Goal: Task Accomplishment & Management: Complete application form

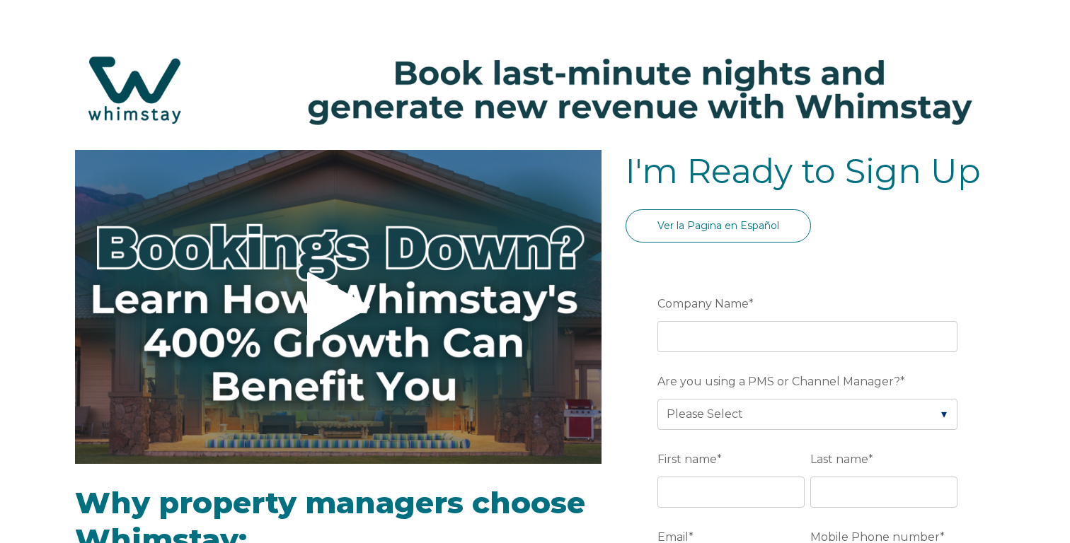
select select "US"
select select "Standard"
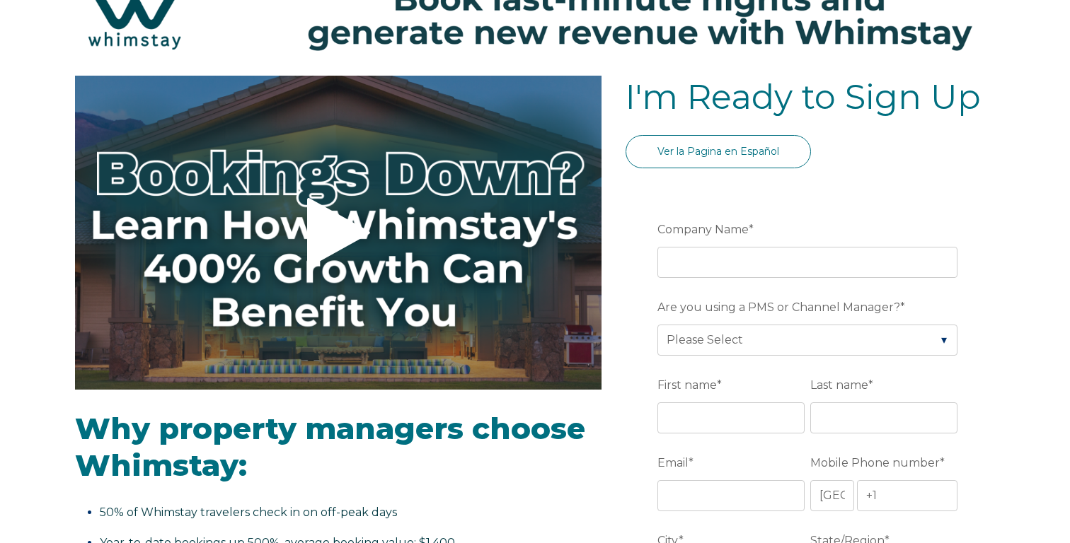
scroll to position [78, 0]
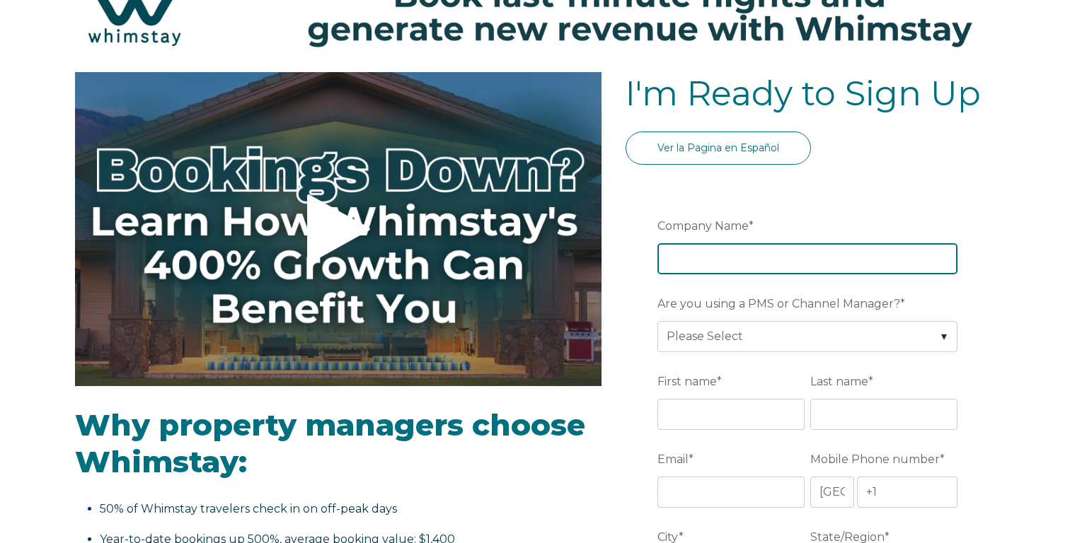
click at [723, 248] on input "Company Name *" at bounding box center [807, 258] width 300 height 31
type input "BespokeBnb Holdings LLC"
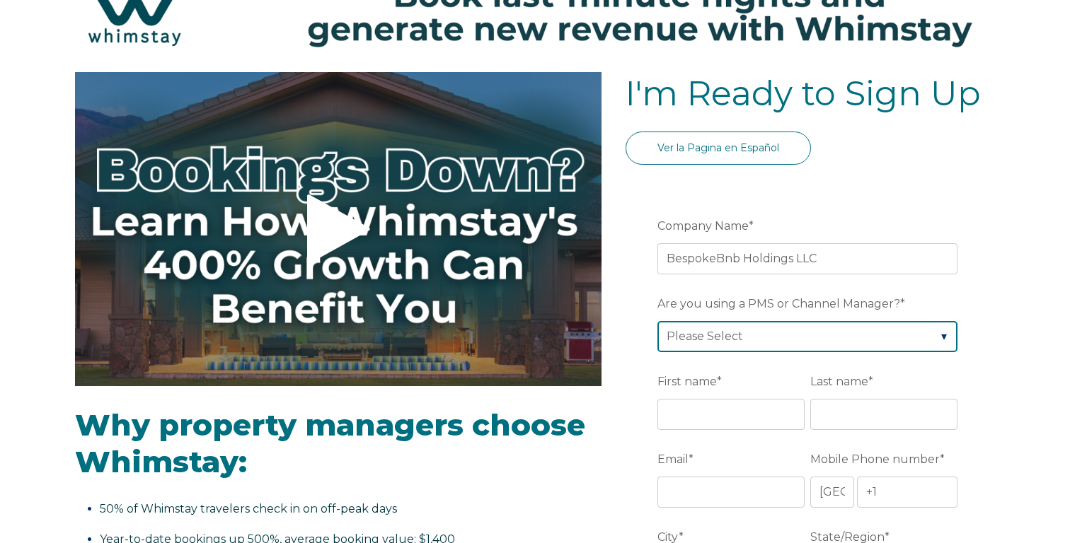
click at [743, 345] on select "Please Select Barefoot BookingPal Boost Brightside CiiRUS Escapia Guesty Hostaw…" at bounding box center [807, 336] width 300 height 31
select select "Hostaway"
click at [657, 321] on select "Please Select Barefoot BookingPal Boost Brightside CiiRUS Escapia Guesty Hostaw…" at bounding box center [807, 336] width 300 height 31
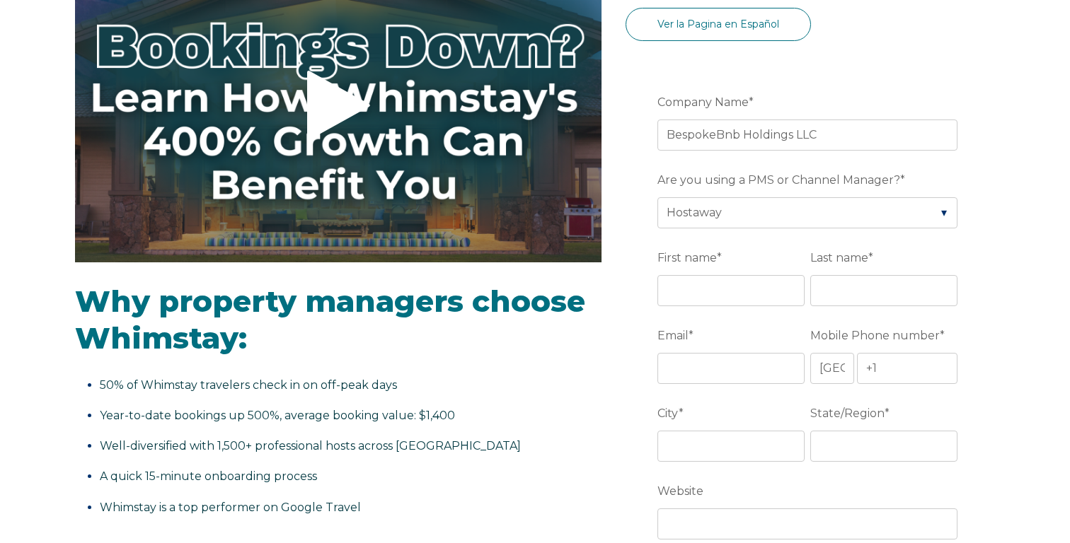
scroll to position [212, 0]
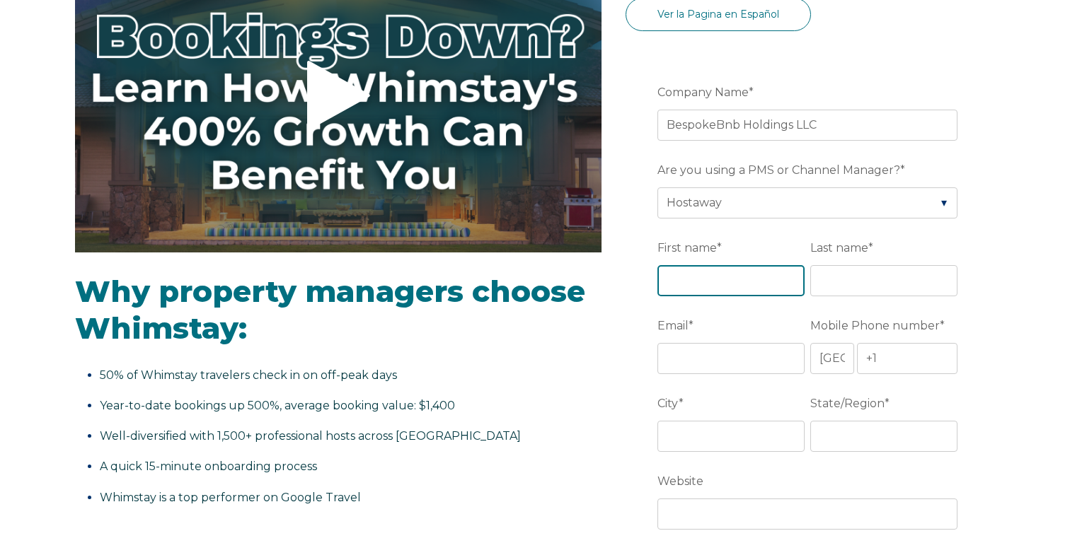
click at [749, 286] on input "First name *" at bounding box center [730, 280] width 147 height 31
type input "Ankur"
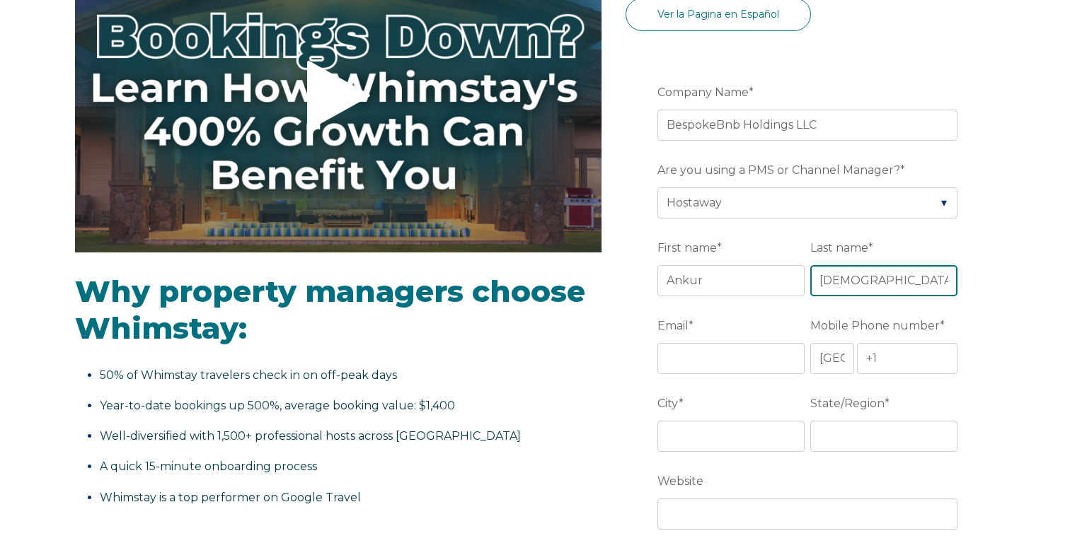
type input "[DEMOGRAPHIC_DATA]"
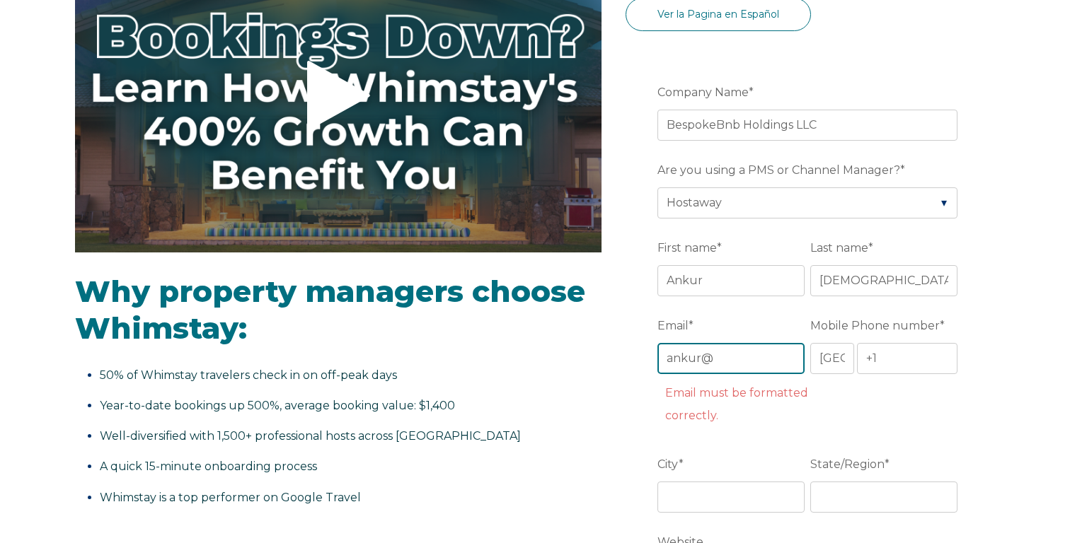
type input "[EMAIL_ADDRESS][DOMAIN_NAME]"
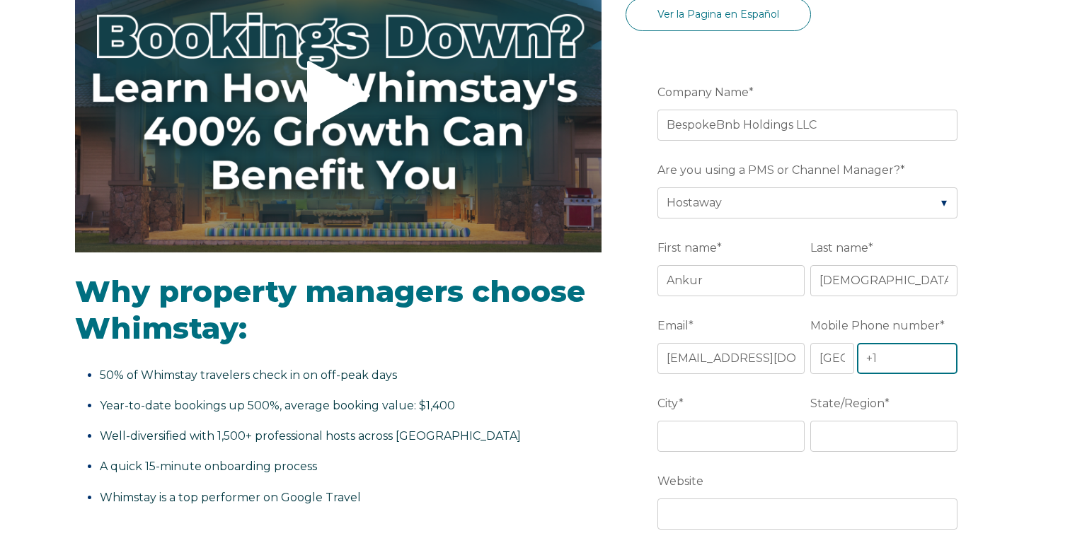
click at [901, 367] on input "+1" at bounding box center [907, 358] width 100 height 31
type input "[PHONE_NUMBER]"
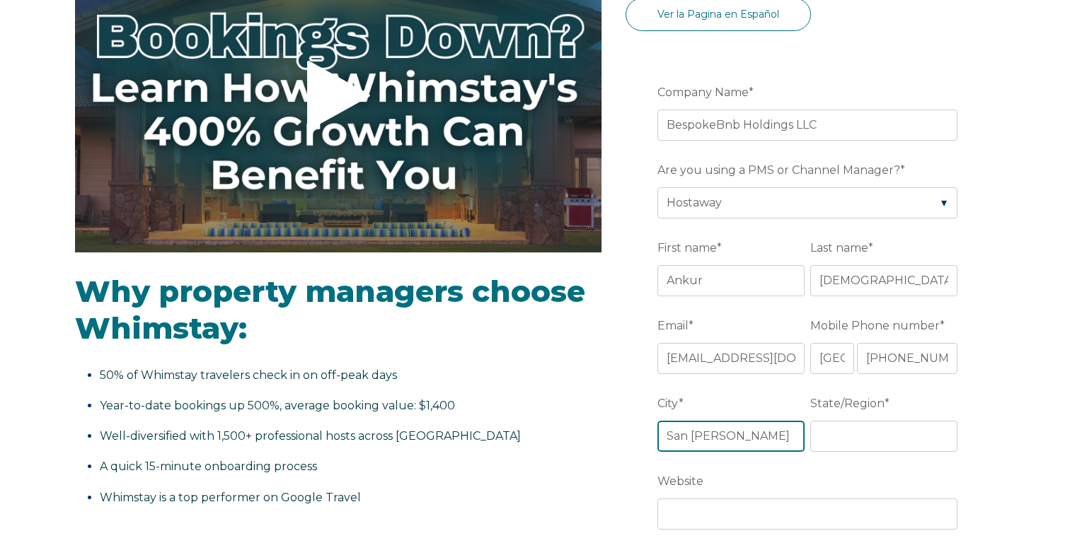
type input "San [PERSON_NAME]"
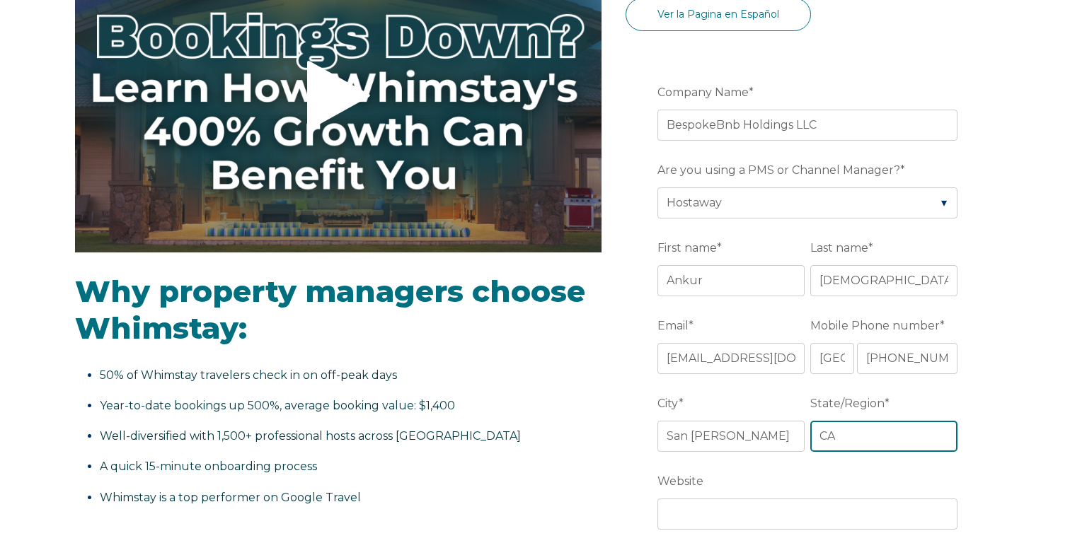
type input "CA"
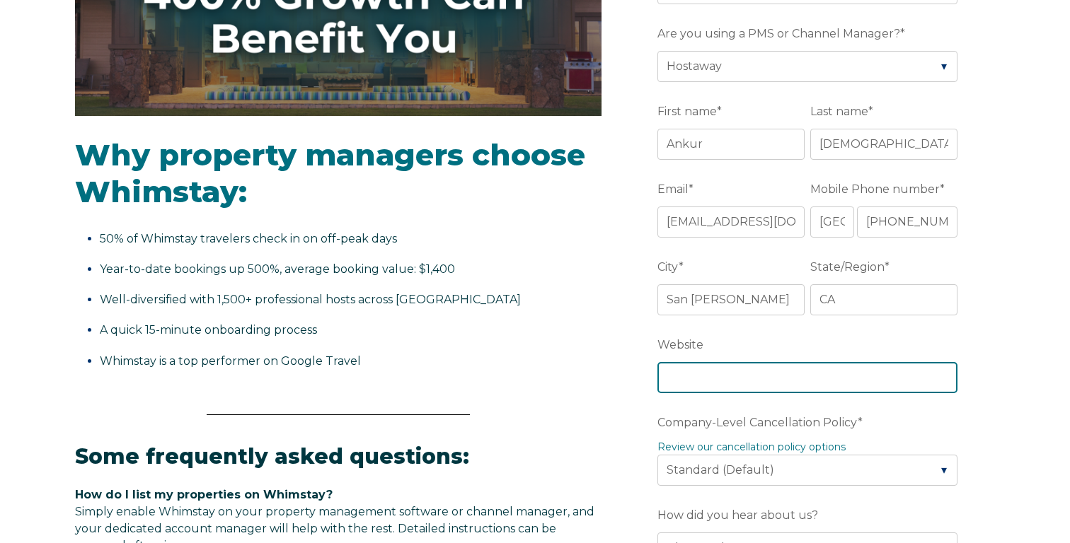
scroll to position [425, 0]
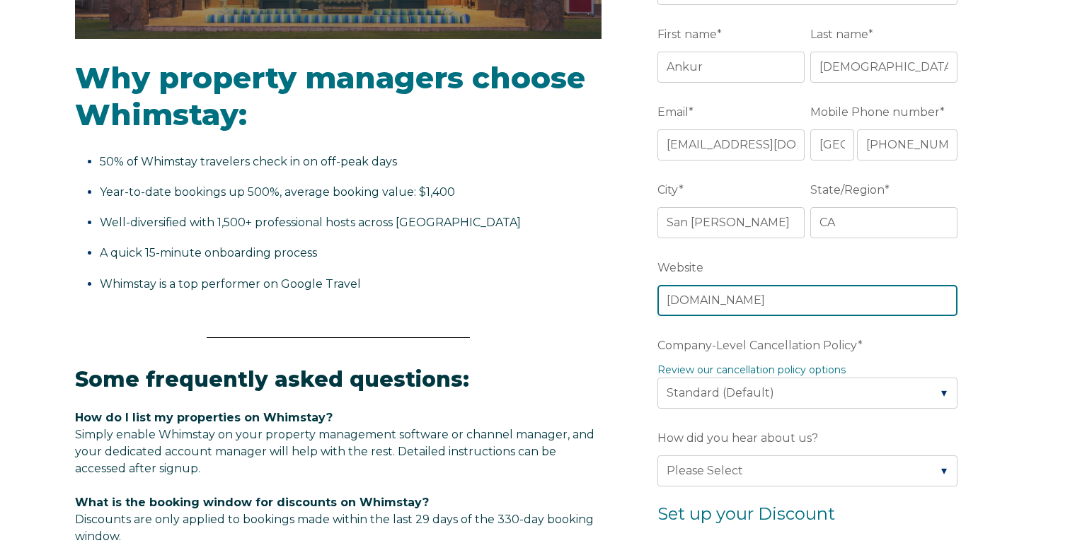
type input "[DOMAIN_NAME]"
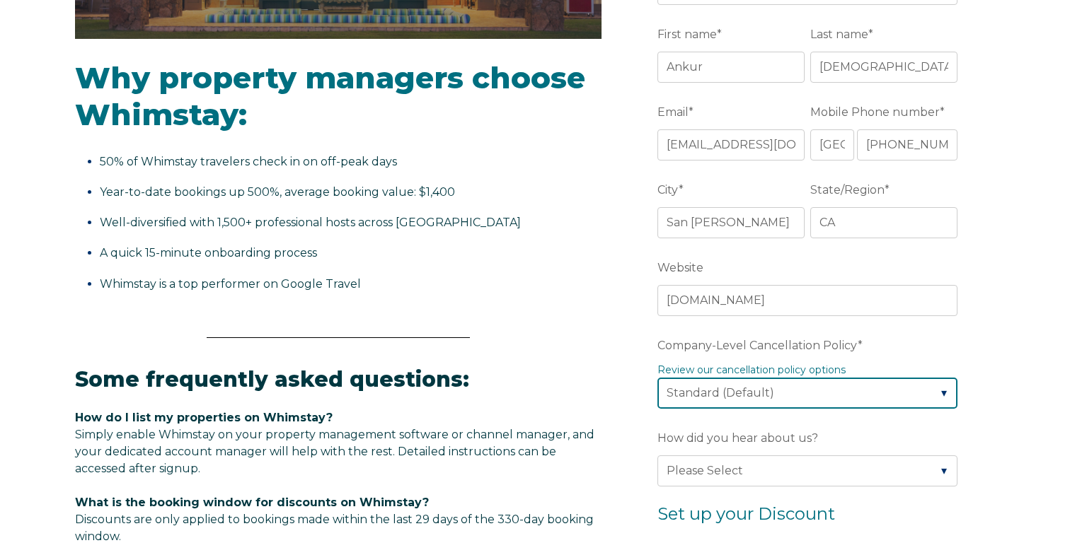
click at [889, 396] on select "Please Select Partial Standard (Default) Moderate Strict" at bounding box center [807, 393] width 300 height 31
click at [657, 378] on select "Please Select Partial Standard (Default) Moderate Strict" at bounding box center [807, 393] width 300 height 31
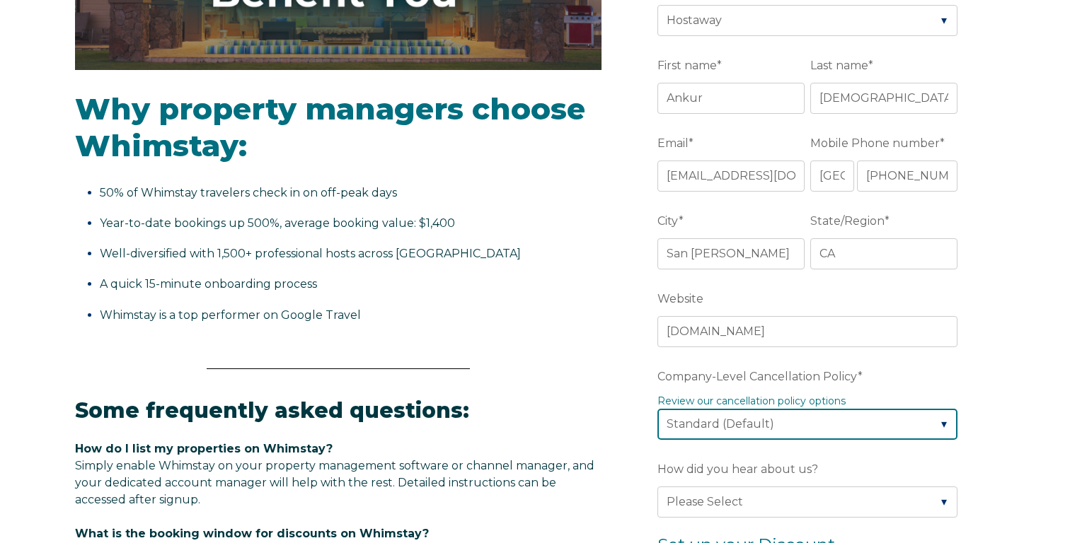
scroll to position [396, 0]
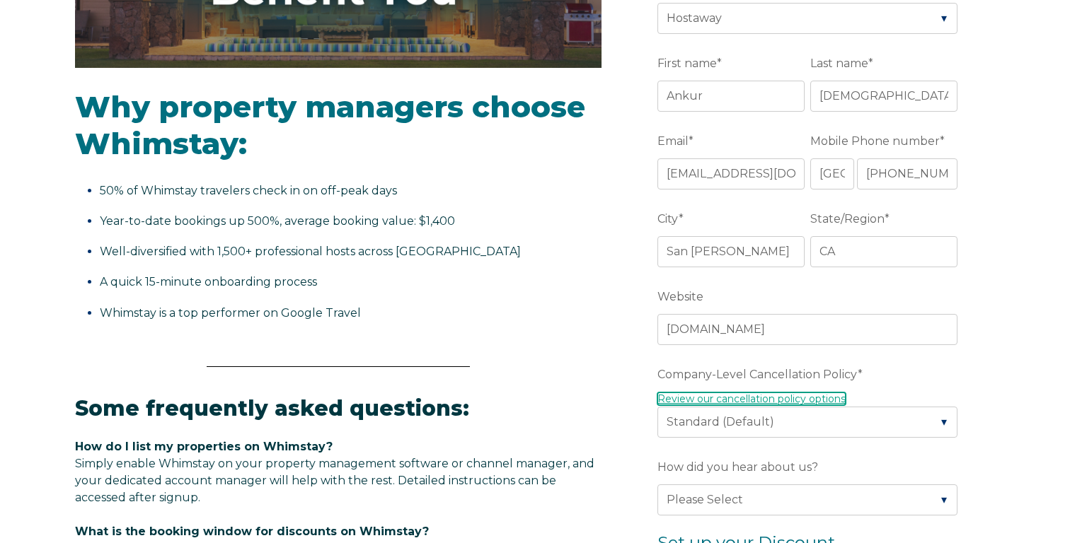
click at [830, 398] on link "Review our cancellation policy options" at bounding box center [751, 399] width 188 height 13
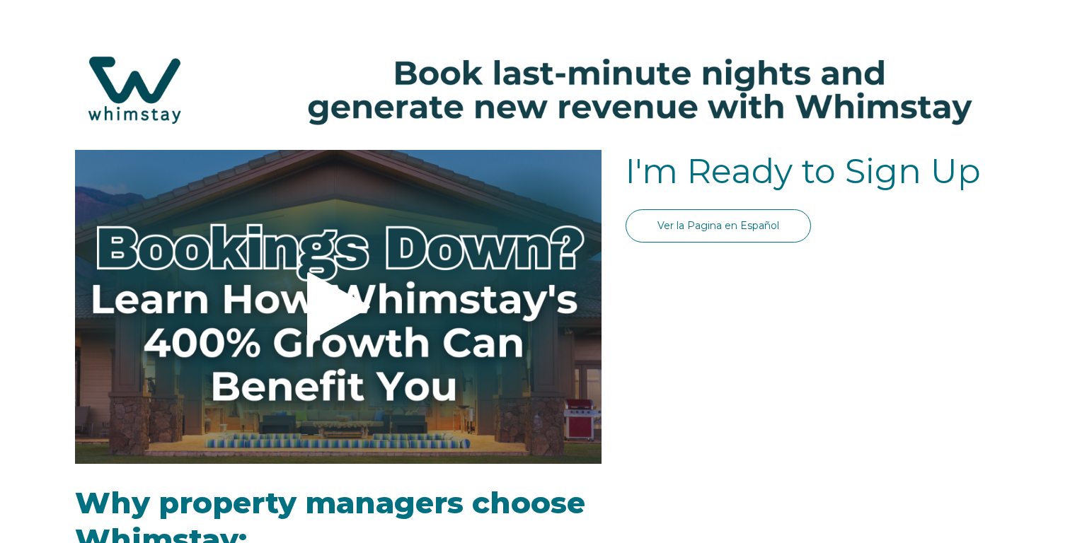
scroll to position [396, 0]
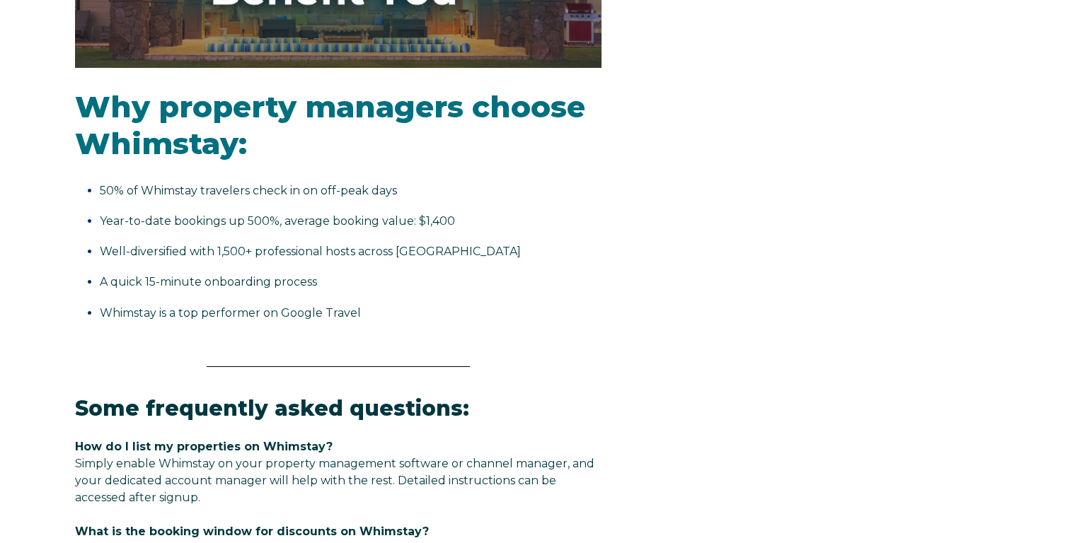
select select "US"
select select "Standard"
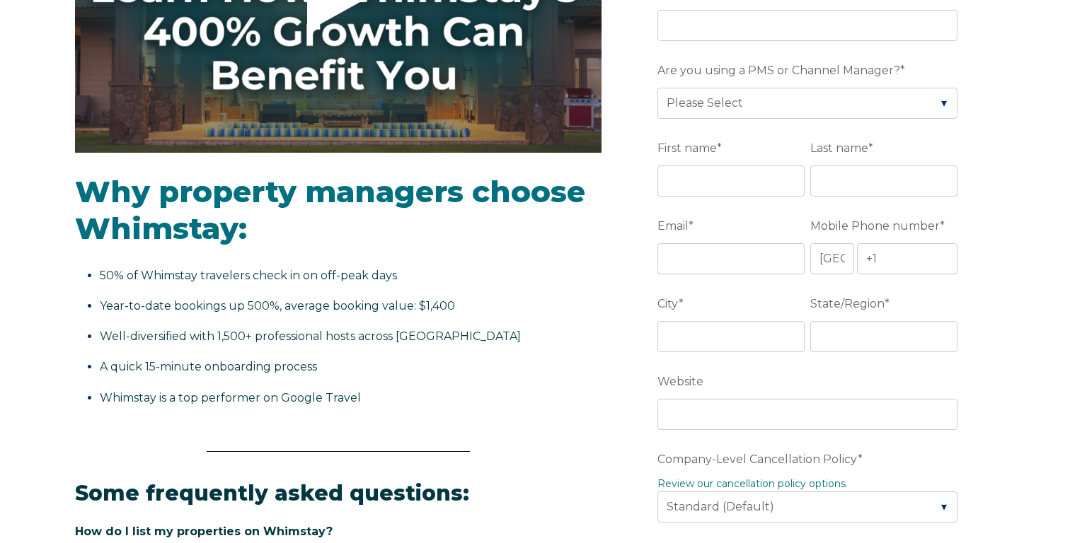
scroll to position [0, 0]
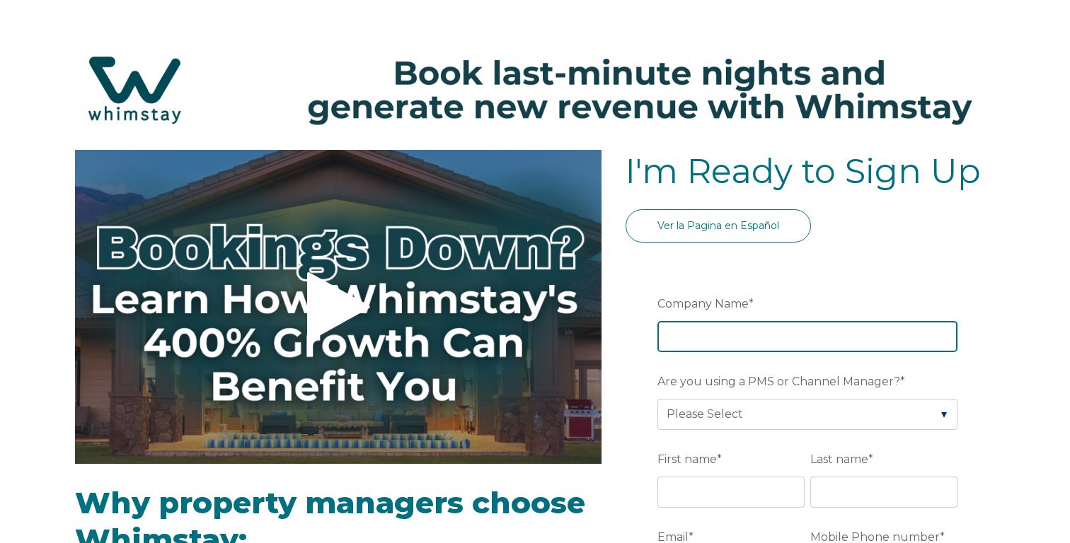
click at [712, 342] on input "Company Name *" at bounding box center [807, 336] width 300 height 31
type input "BespokeBnb Holdings LLC"
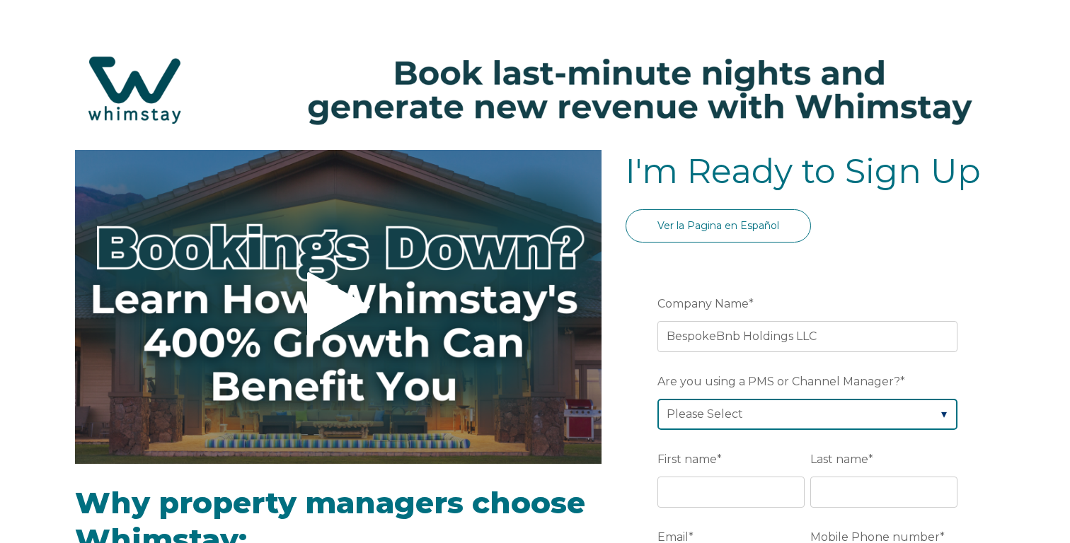
select select "Hostaway"
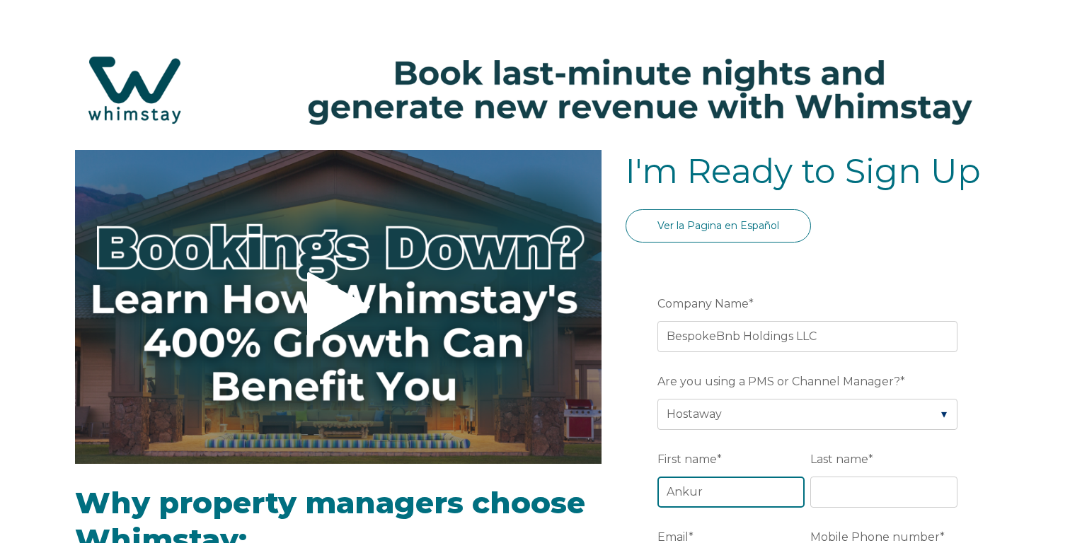
type input "Ankur"
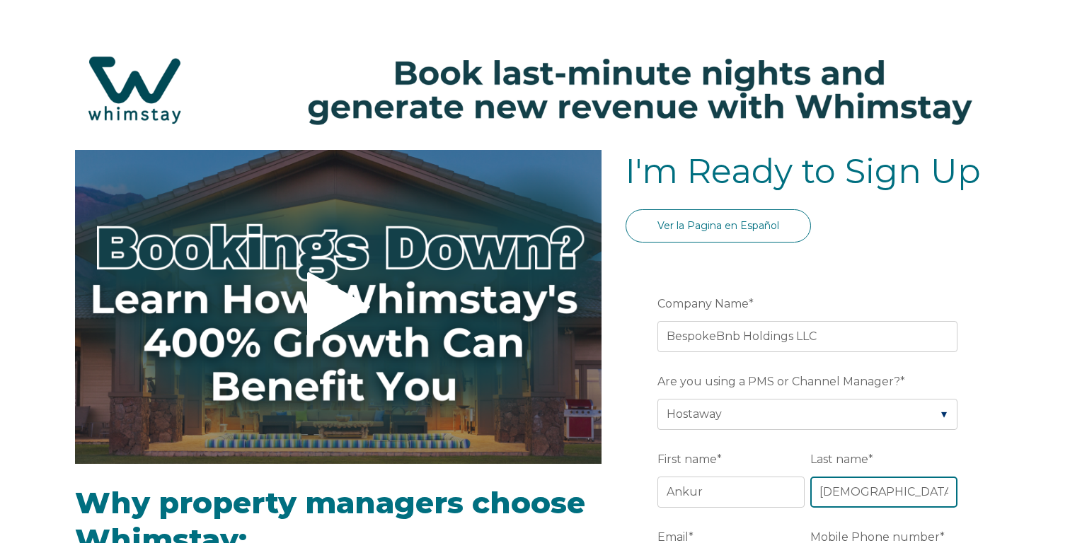
type input "[DEMOGRAPHIC_DATA]"
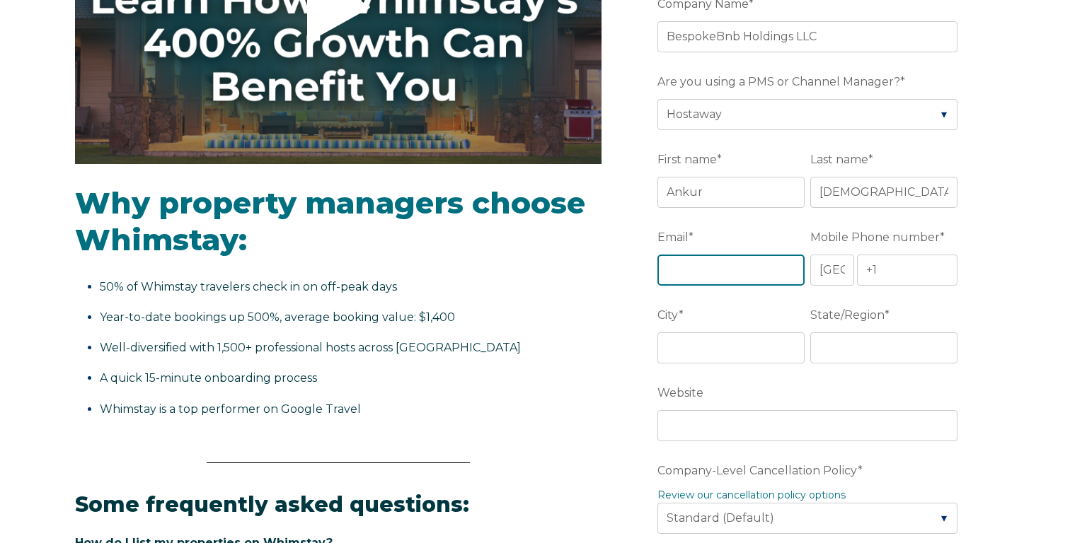
scroll to position [311, 0]
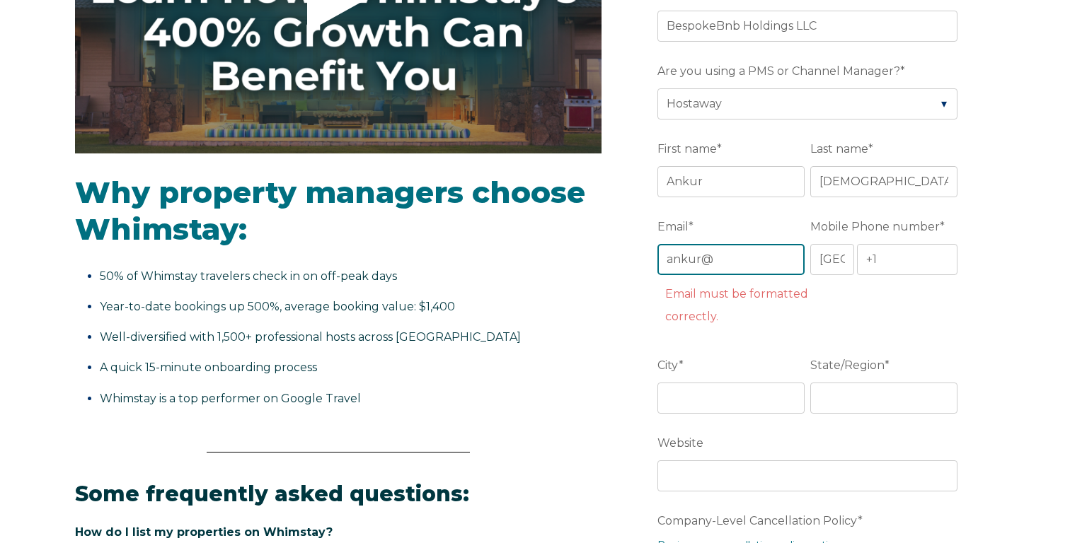
type input "[EMAIL_ADDRESS][DOMAIN_NAME]"
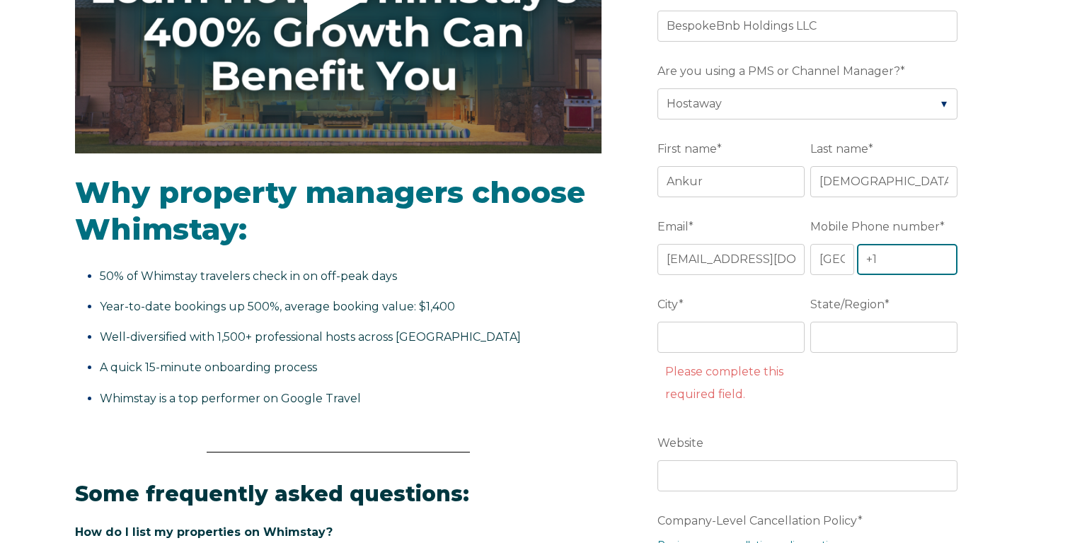
click at [900, 261] on input "+1" at bounding box center [907, 259] width 100 height 31
type input "[PHONE_NUMBER]"
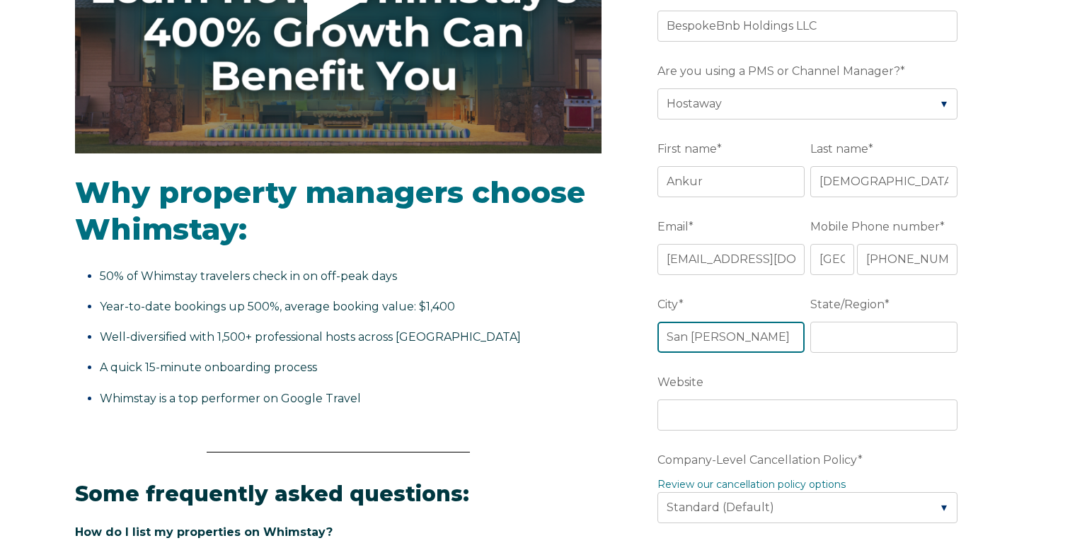
type input "San [PERSON_NAME]"
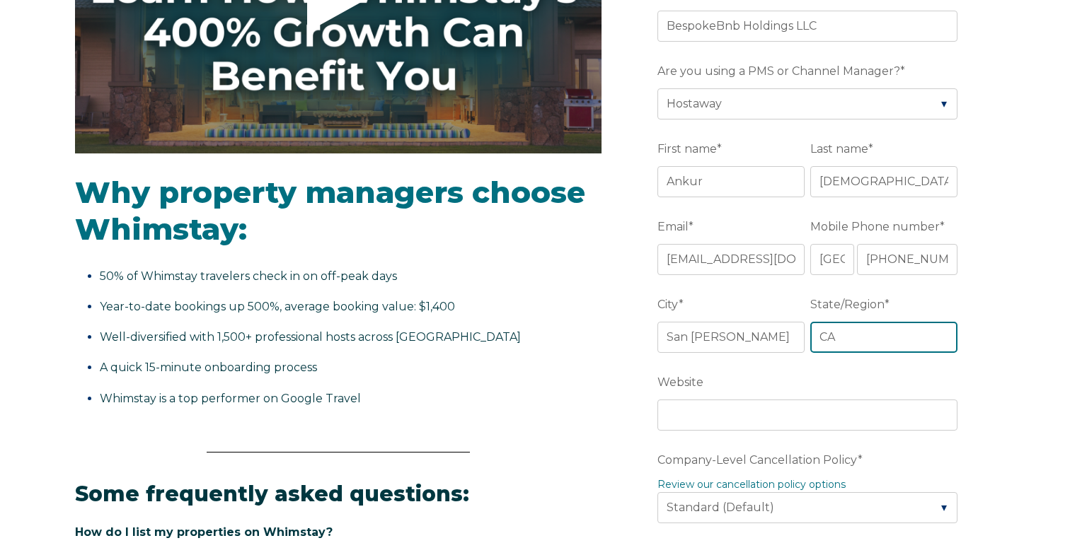
type input "CA"
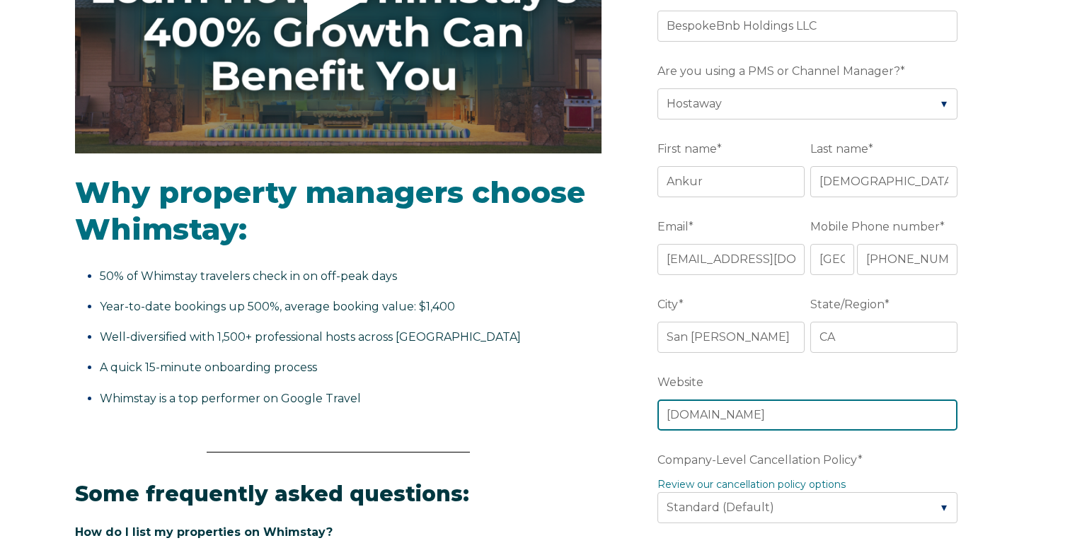
type input "[DOMAIN_NAME]"
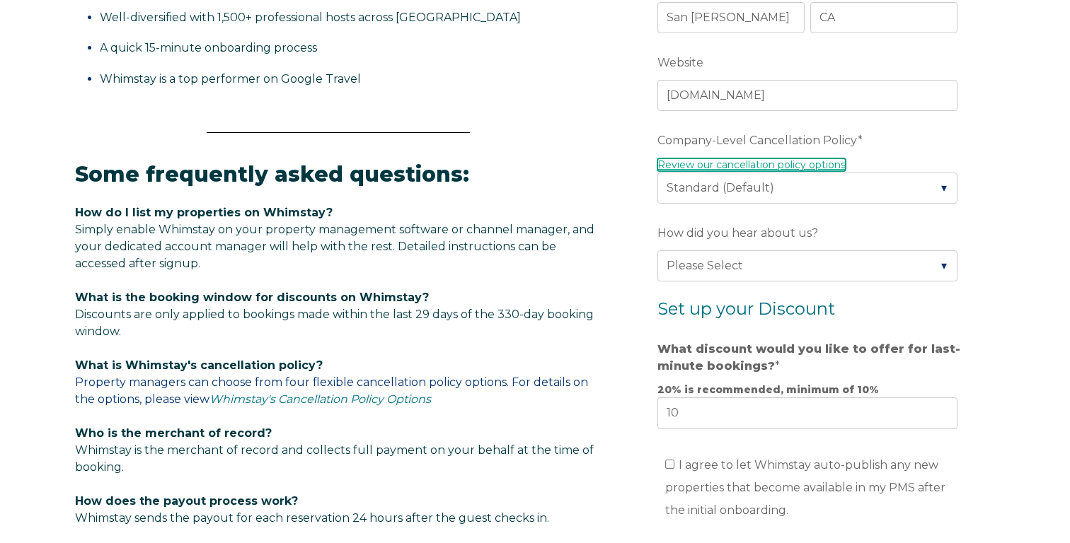
scroll to position [641, 0]
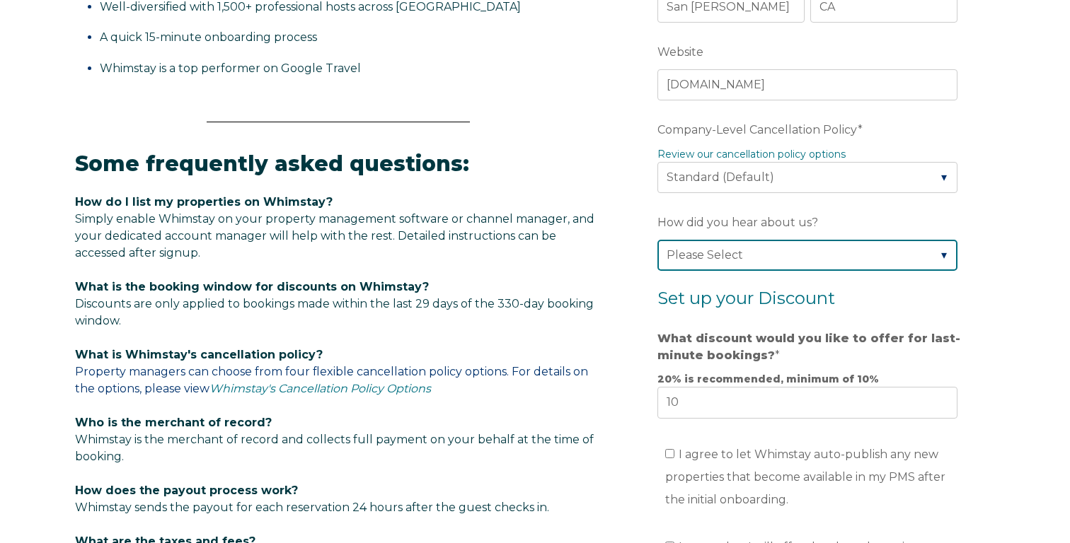
click at [812, 248] on select "Please Select Found Whimstay through a Google search Direct outreach from a Whi…" at bounding box center [807, 255] width 300 height 31
select select "Podcast"
click at [657, 240] on select "Please Select Found Whimstay through a Google search Direct outreach from a Whi…" at bounding box center [807, 255] width 300 height 31
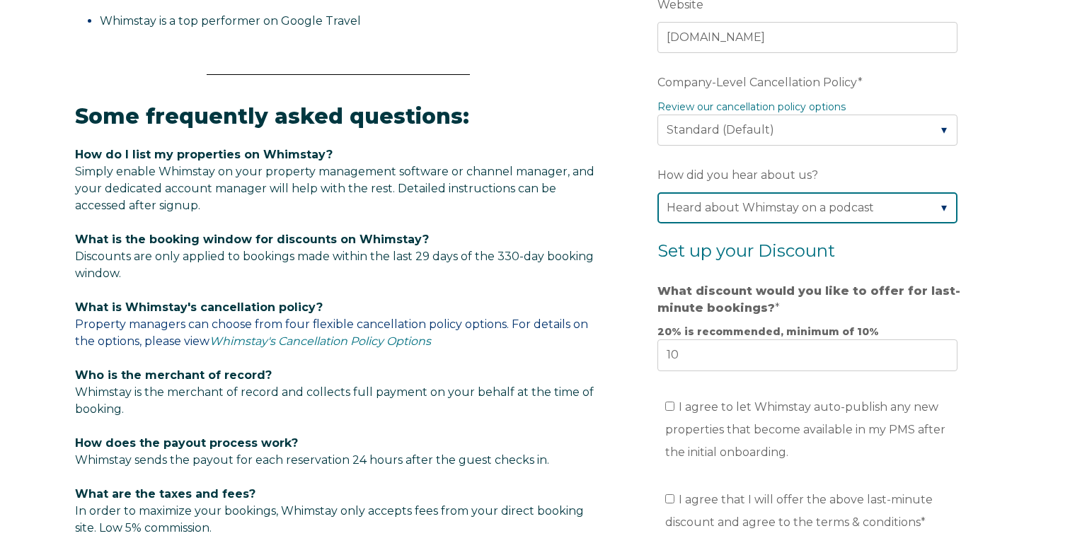
scroll to position [691, 0]
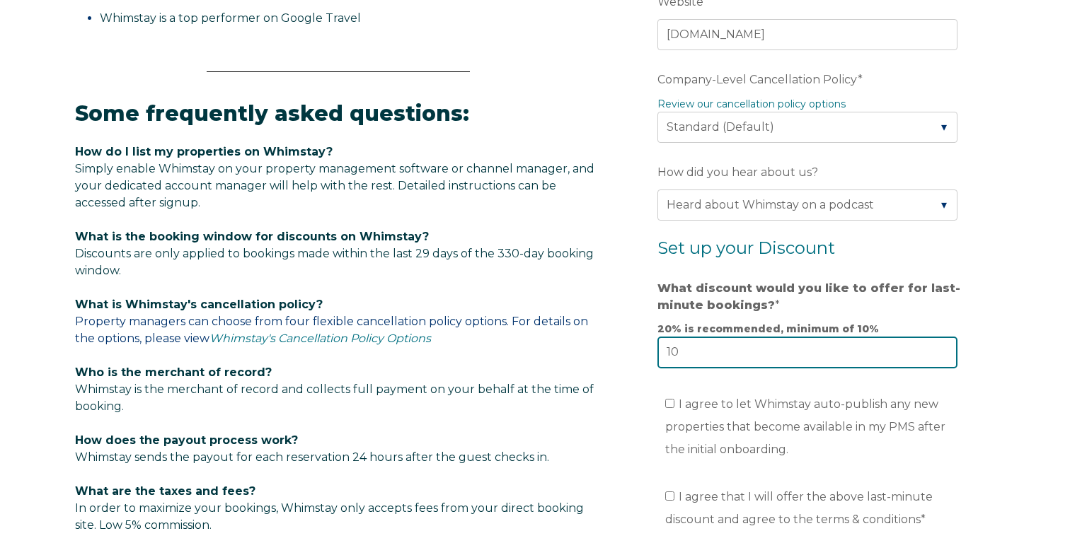
drag, startPoint x: 793, startPoint y: 351, endPoint x: 638, endPoint y: 349, distance: 154.9
click at [639, 349] on form "Company Name * BespokeBnb Holdings LLC Are you using a PMS or Channel Manager? …" at bounding box center [809, 158] width 369 height 1181
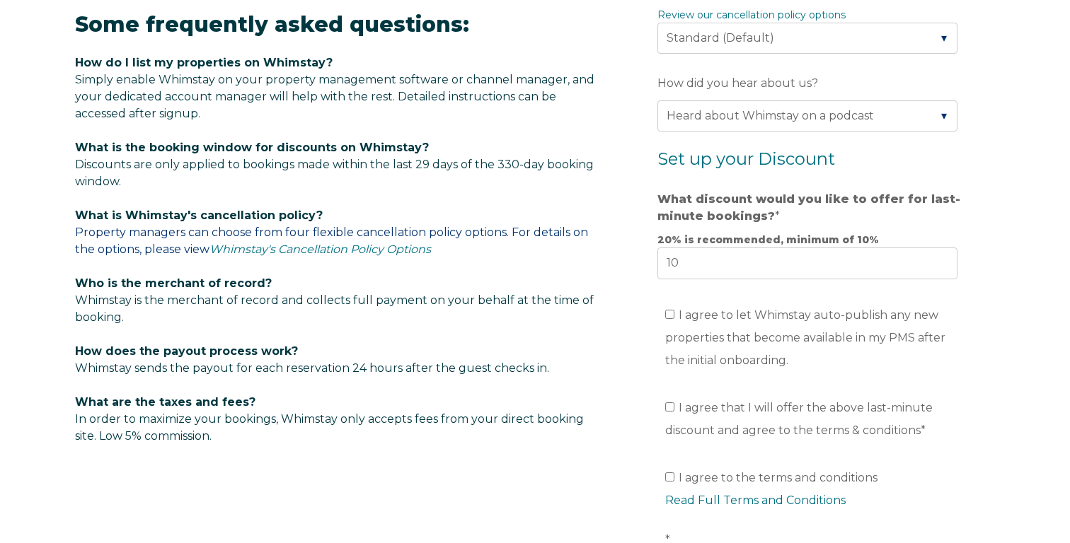
scroll to position [785, 0]
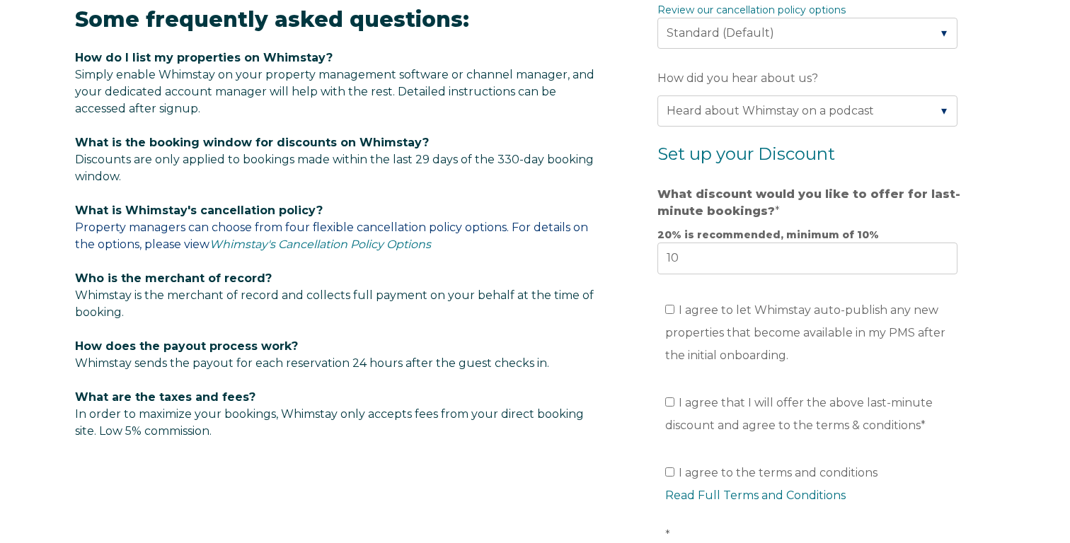
click at [698, 404] on span "I agree that I will offer the above last-minute discount and agree to the terms…" at bounding box center [798, 414] width 267 height 36
click at [674, 404] on input "I agree that I will offer the above last-minute discount and agree to the terms…" at bounding box center [669, 402] width 9 height 9
checkbox input "true"
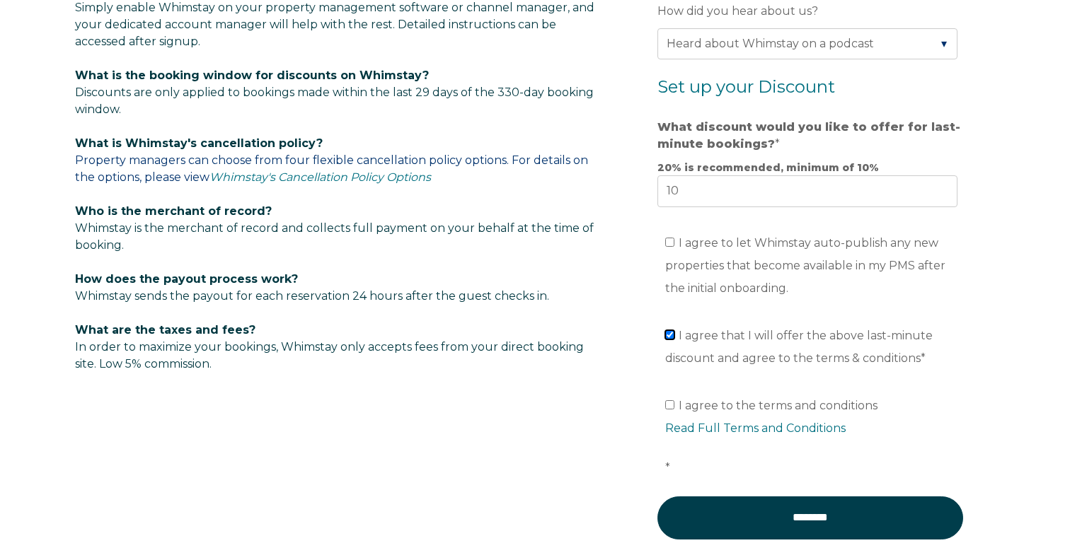
scroll to position [857, 0]
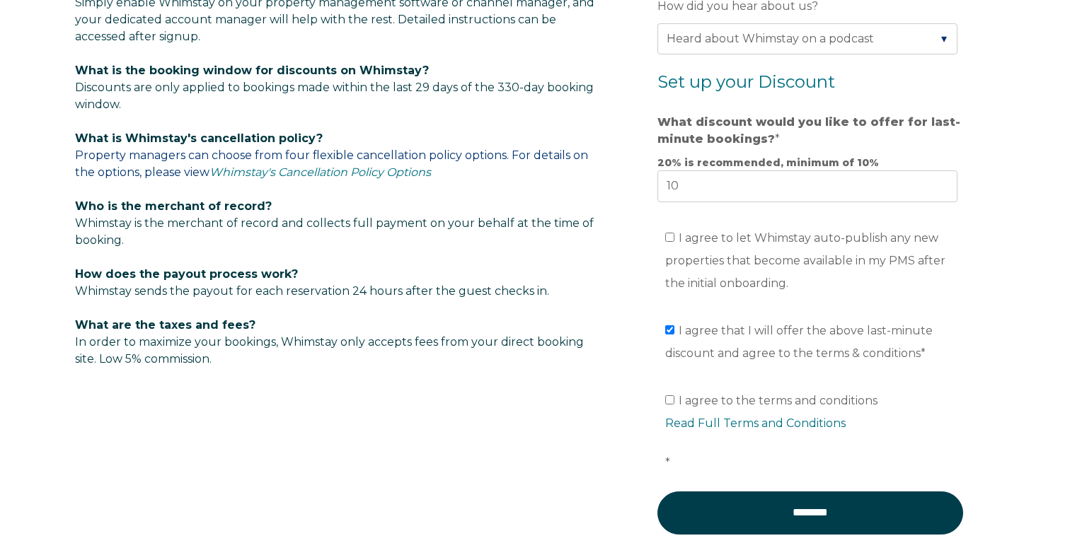
click at [774, 400] on span "I agree to the terms and conditions Read Full Terms and Conditions *" at bounding box center [815, 432] width 300 height 76
click at [674, 400] on input "I agree to the terms and conditions Read Full Terms and Conditions *" at bounding box center [669, 399] width 9 height 9
checkbox input "true"
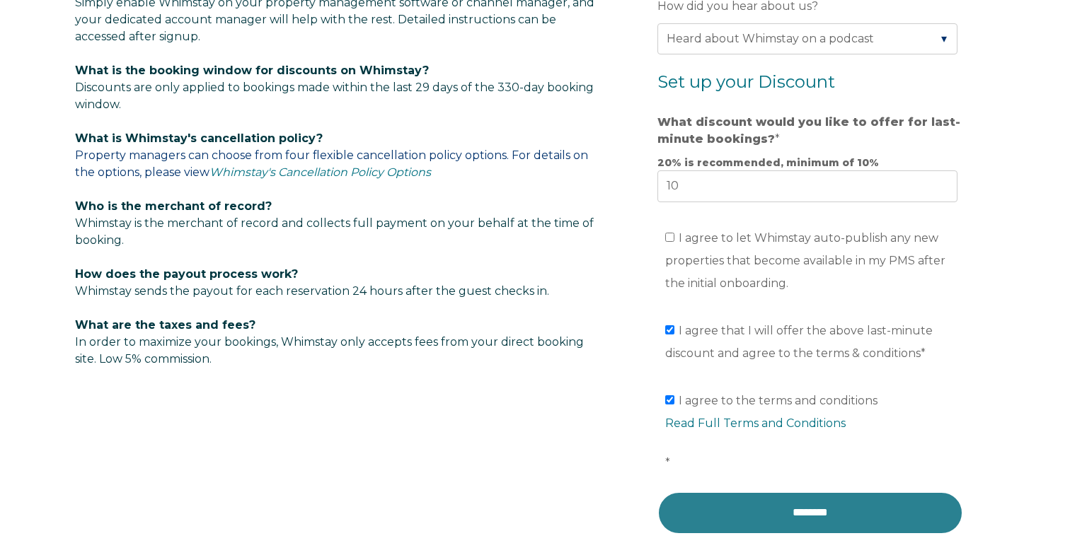
click at [775, 493] on input "********" at bounding box center [810, 513] width 306 height 42
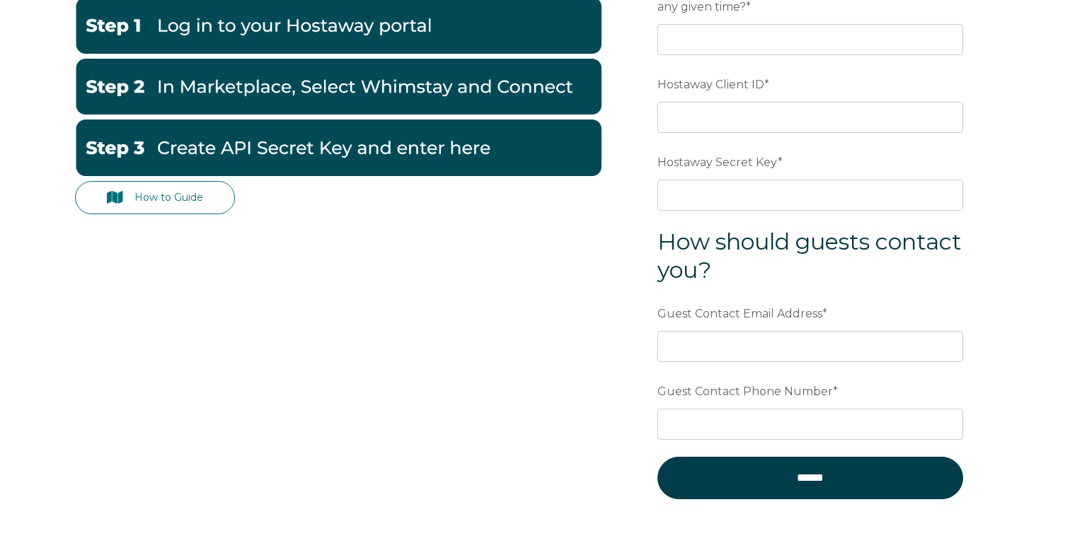
scroll to position [265, 0]
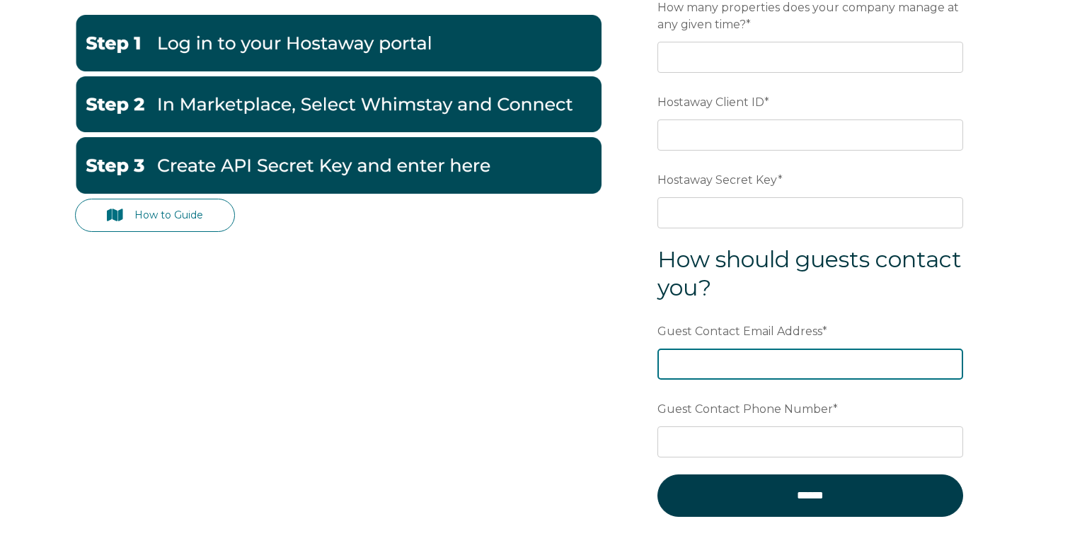
click at [721, 353] on input "Guest Contact Email Address *" at bounding box center [810, 364] width 306 height 31
type input "hello@bespokebnb.com"
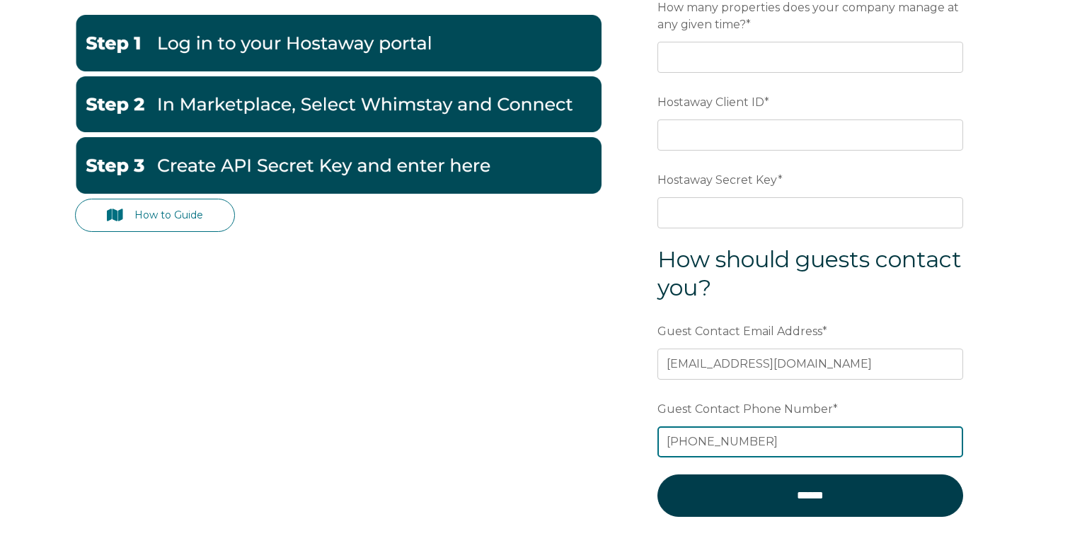
click at [702, 439] on input "530-520-4280" at bounding box center [810, 442] width 306 height 31
type input "530-510-4280"
click at [978, 374] on form "Email * ankur@bespokebnb.com Preferred language SDR How many properties does yo…" at bounding box center [809, 225] width 369 height 681
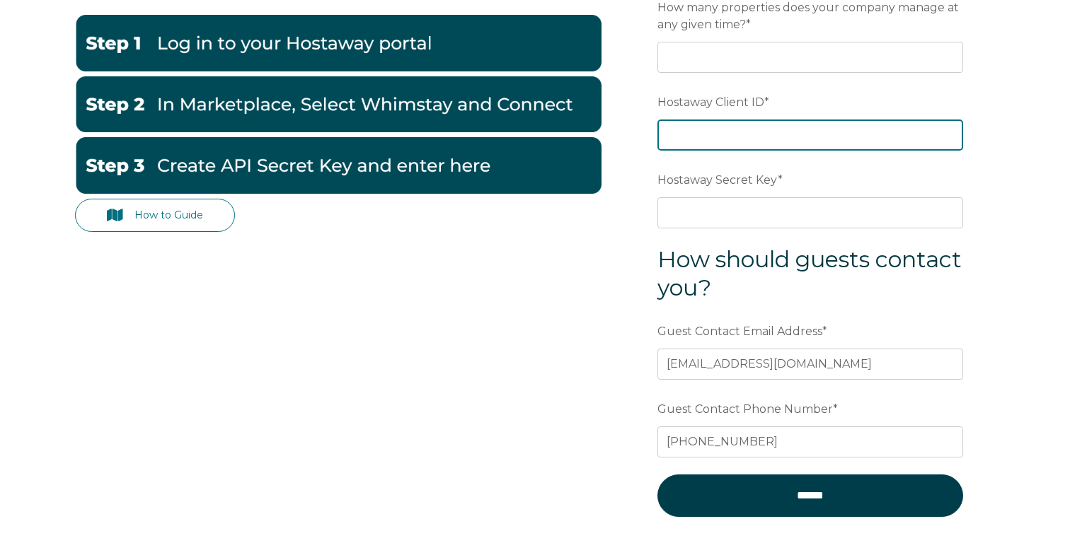
click at [728, 136] on input "Hostaway Client ID *" at bounding box center [810, 135] width 306 height 31
paste input "84708"
type input "84708"
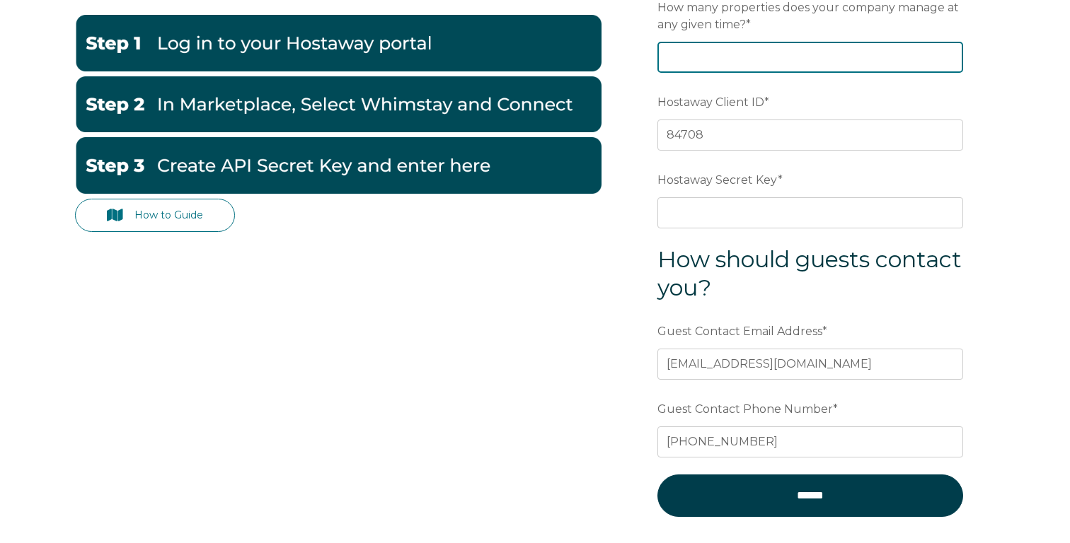
click at [716, 57] on input "How many properties does your company manage at any given time? *" at bounding box center [810, 57] width 306 height 31
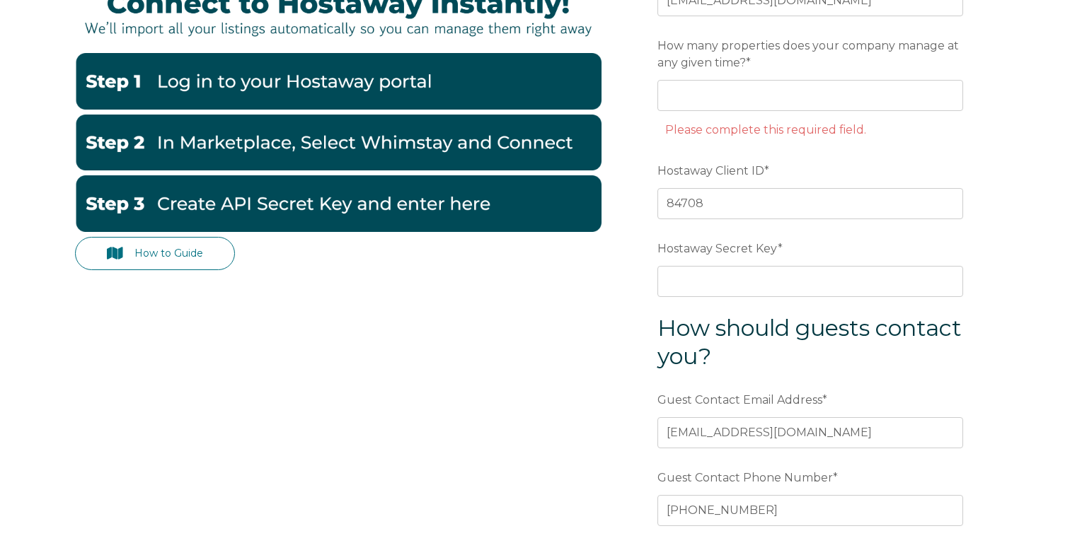
scroll to position [226, 0]
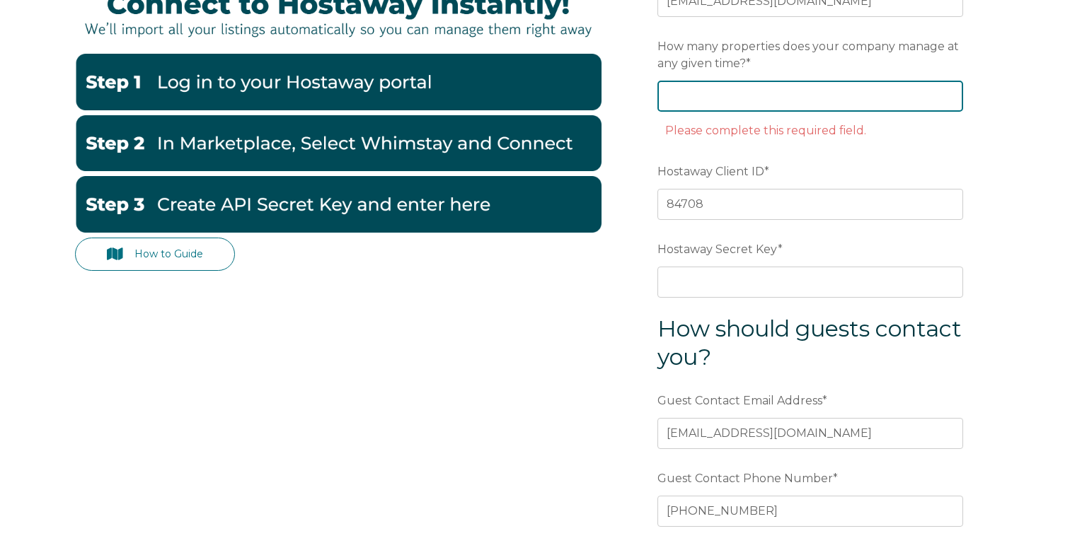
click at [717, 95] on input "How many properties does your company manage at any given time? *" at bounding box center [810, 96] width 306 height 31
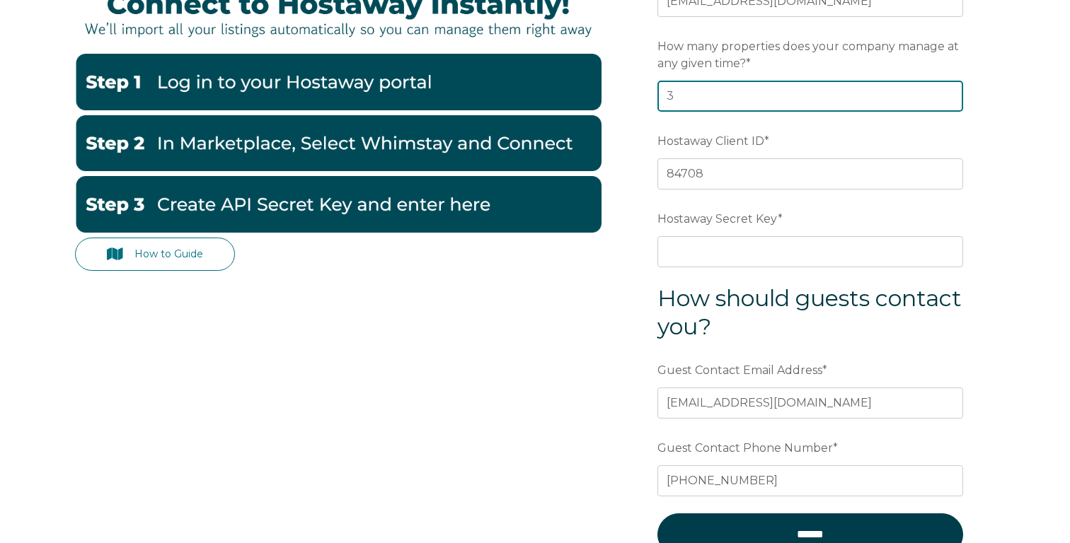
type input "3"
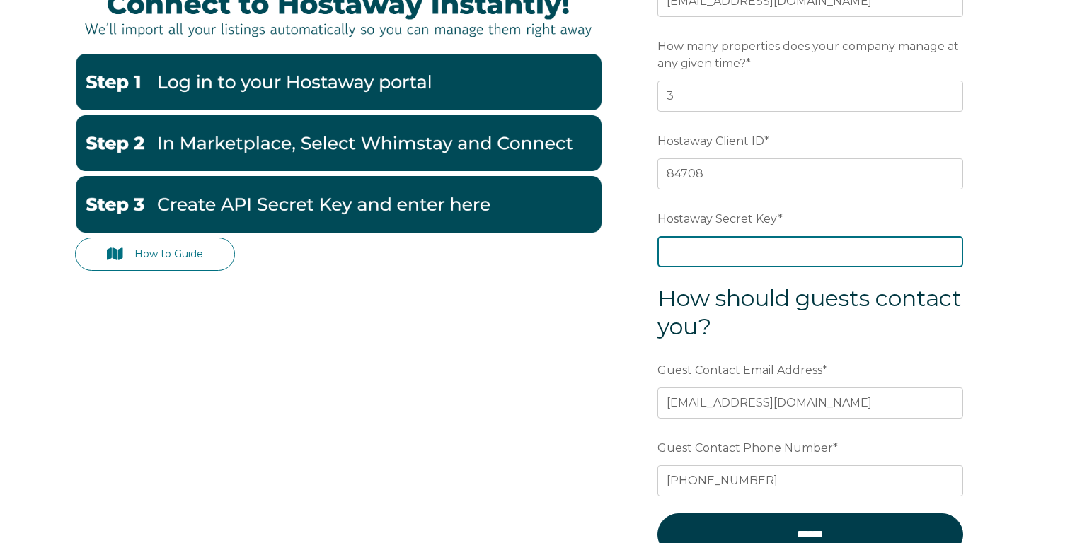
click at [705, 251] on input "Hostaway Secret Key *" at bounding box center [810, 251] width 306 height 31
paste input "cc0209a4d04ca5fd7c24f42cfe1d6970b0da742354abb1b691598e8f405dc578"
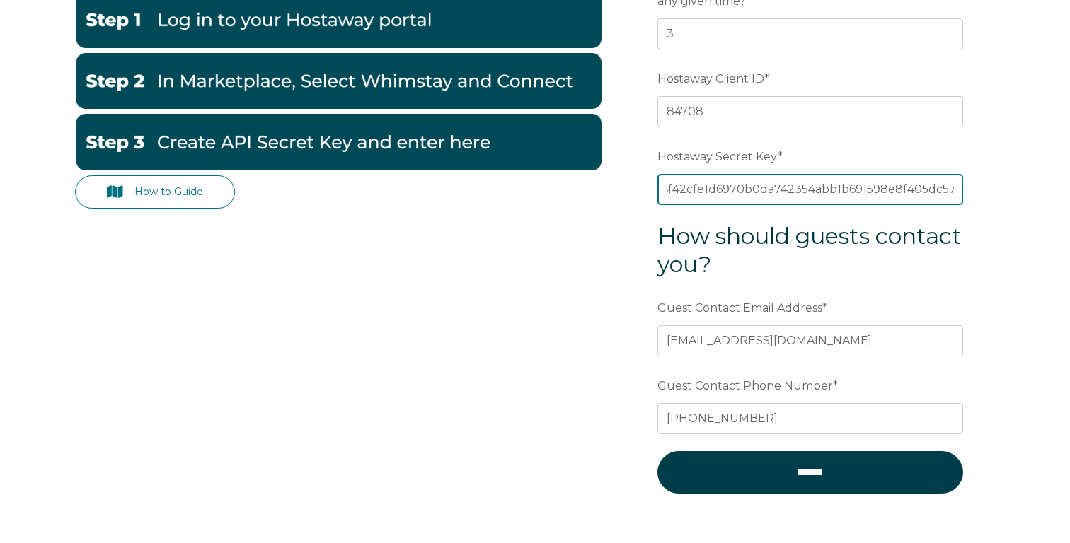
scroll to position [301, 0]
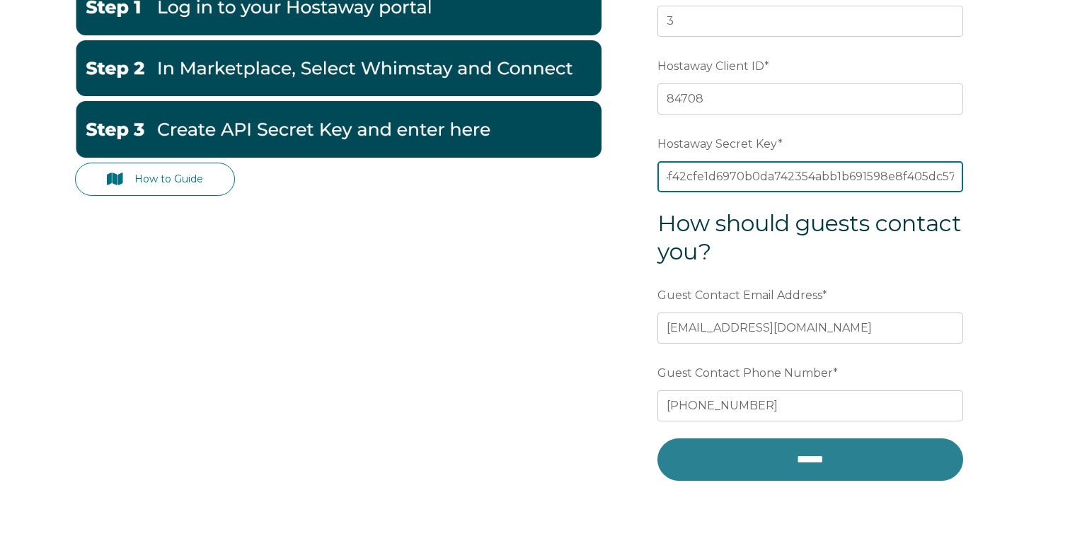
type input "cc0209a4d04ca5fd7c24f42cfe1d6970b0da742354abb1b691598e8f405dc578"
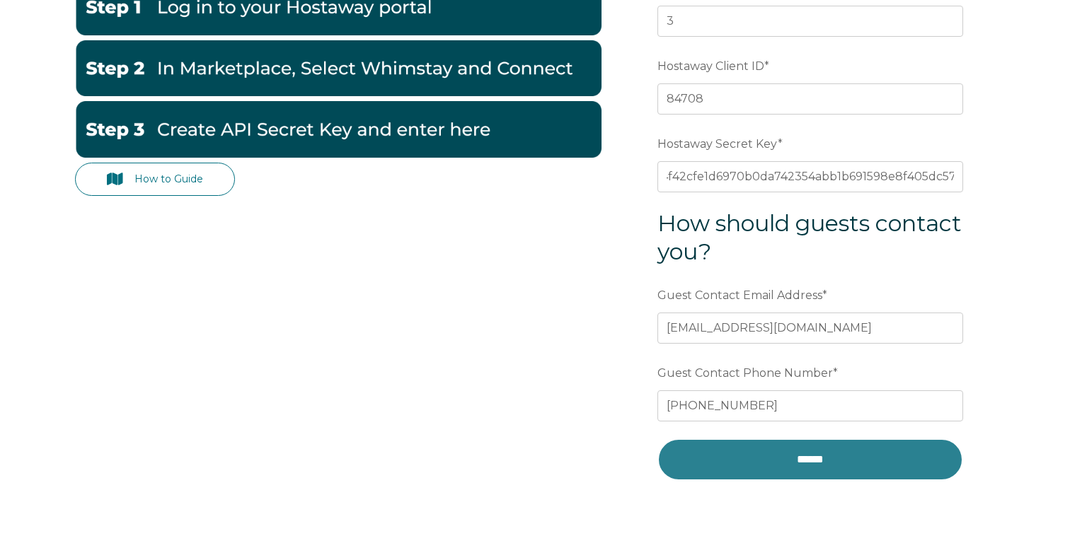
click at [794, 470] on input "******" at bounding box center [810, 460] width 306 height 42
